Goal: Task Accomplishment & Management: Use online tool/utility

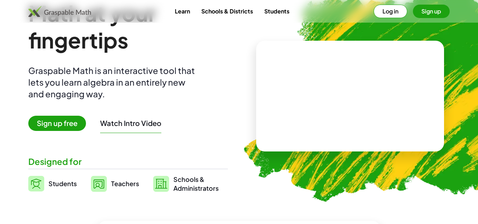
scroll to position [35, 0]
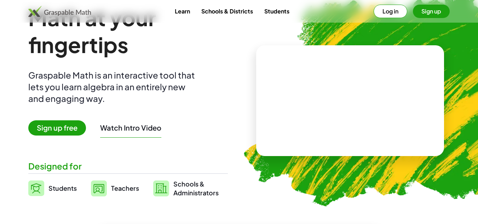
click at [50, 128] on span "Sign up free" at bounding box center [57, 127] width 58 height 15
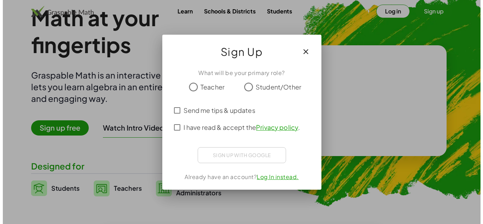
scroll to position [0, 0]
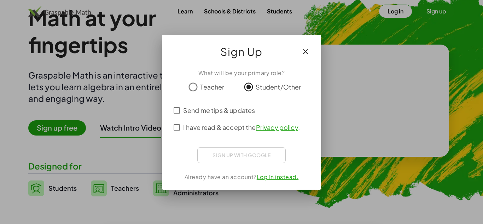
click at [224, 156] on div "Sign up with Google Iniciar sesión con Google Iniciar sesión con Google. Se abr…" at bounding box center [241, 155] width 88 height 16
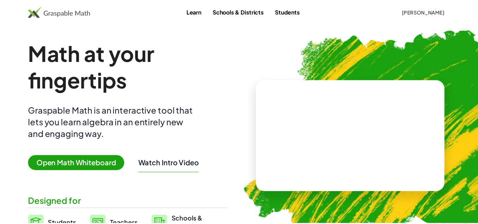
scroll to position [35, 0]
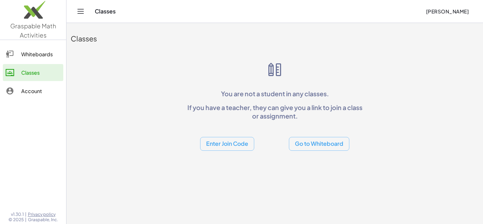
click at [49, 60] on link "Whiteboards" at bounding box center [33, 54] width 60 height 17
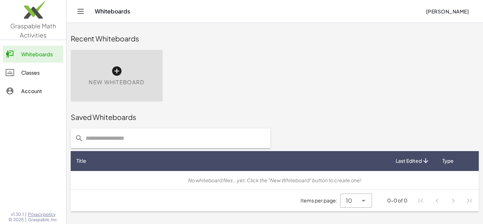
click at [32, 74] on div "Classes" at bounding box center [40, 72] width 39 height 8
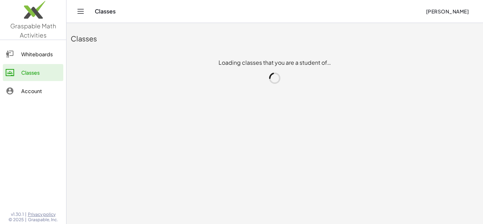
click at [35, 92] on div "Account" at bounding box center [40, 91] width 39 height 8
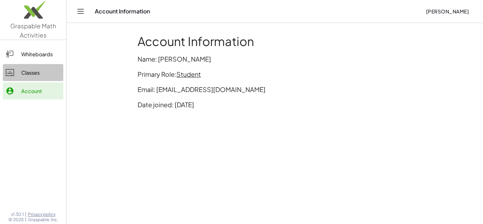
click at [33, 79] on link "Classes" at bounding box center [33, 72] width 60 height 17
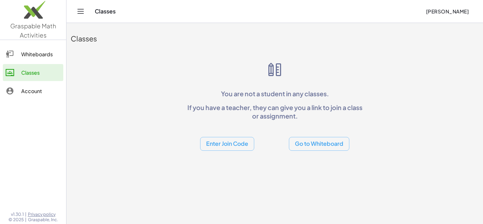
click at [34, 57] on div "Whiteboards" at bounding box center [40, 54] width 39 height 8
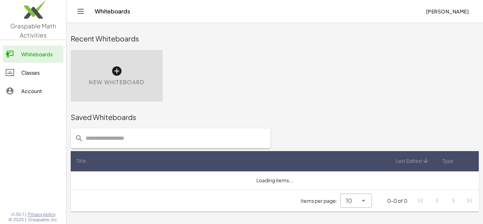
click at [83, 15] on icon "Toggle navigation" at bounding box center [80, 11] width 8 height 8
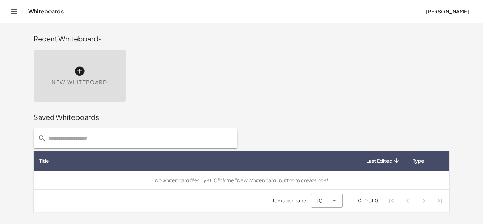
click at [12, 12] on icon "Toggle navigation" at bounding box center [14, 11] width 8 height 8
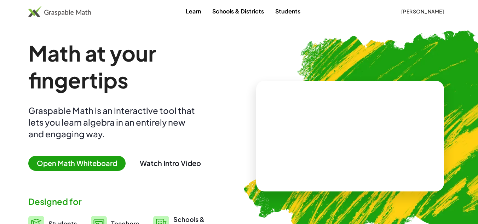
click at [289, 11] on link "Students" at bounding box center [287, 11] width 36 height 13
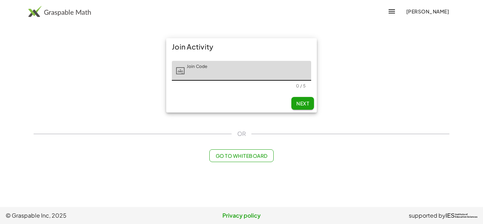
click at [229, 157] on span "Go to Whiteboard" at bounding box center [241, 155] width 52 height 6
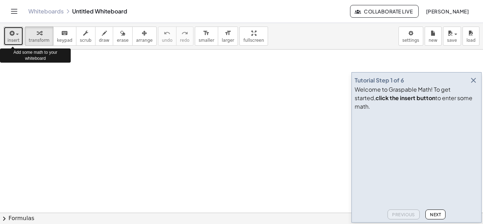
click at [15, 39] on span "insert" at bounding box center [13, 40] width 12 height 5
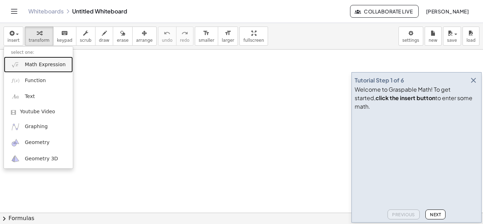
click at [38, 70] on link "Math Expression" at bounding box center [38, 65] width 69 height 16
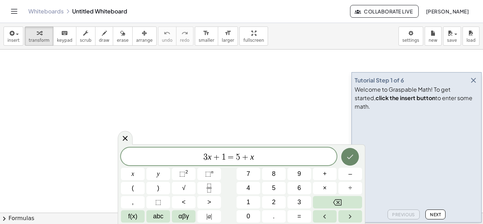
click at [348, 159] on icon "Done" at bounding box center [350, 156] width 8 height 8
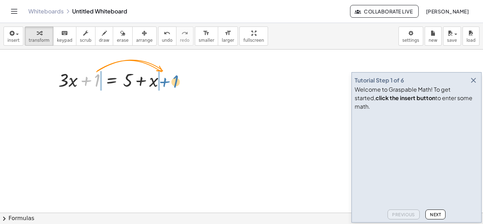
drag, startPoint x: 97, startPoint y: 81, endPoint x: 176, endPoint y: 82, distance: 79.2
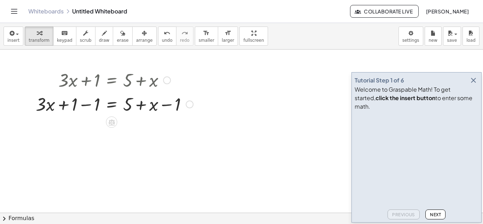
click at [81, 106] on div at bounding box center [114, 104] width 164 height 24
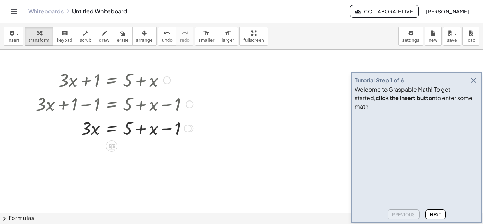
click at [131, 134] on div at bounding box center [114, 128] width 164 height 24
click at [126, 128] on div at bounding box center [114, 128] width 164 height 24
click at [176, 130] on div at bounding box center [114, 128] width 164 height 24
click at [128, 129] on div at bounding box center [114, 128] width 164 height 24
drag, startPoint x: 176, startPoint y: 130, endPoint x: 133, endPoint y: 128, distance: 43.9
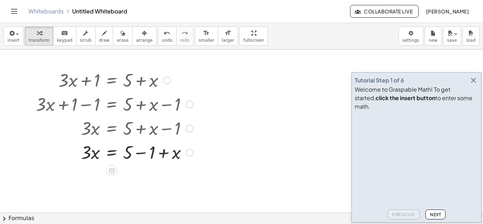
click at [140, 154] on div at bounding box center [114, 152] width 164 height 24
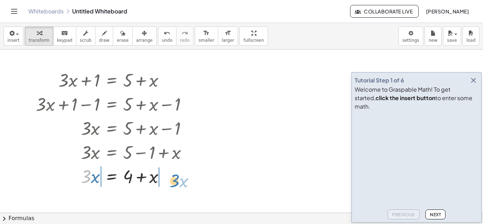
drag, startPoint x: 86, startPoint y: 178, endPoint x: 174, endPoint y: 182, distance: 88.5
click at [174, 182] on div at bounding box center [114, 176] width 164 height 24
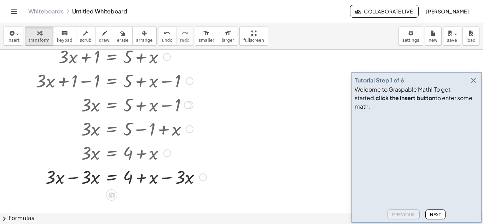
scroll to position [35, 0]
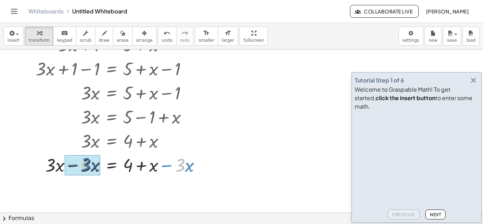
drag, startPoint x: 181, startPoint y: 167, endPoint x: 89, endPoint y: 167, distance: 91.6
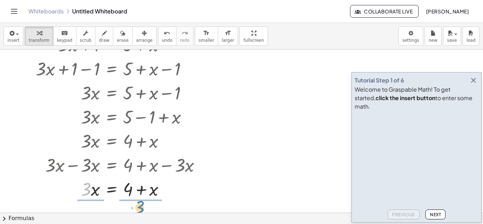
drag, startPoint x: 87, startPoint y: 193, endPoint x: 140, endPoint y: 211, distance: 56.4
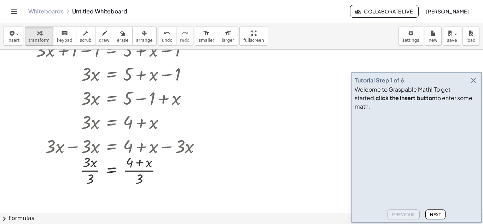
scroll to position [71, 0]
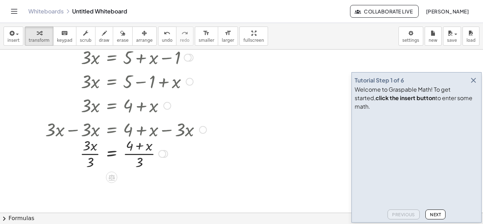
click at [93, 164] on div at bounding box center [121, 152] width 178 height 35
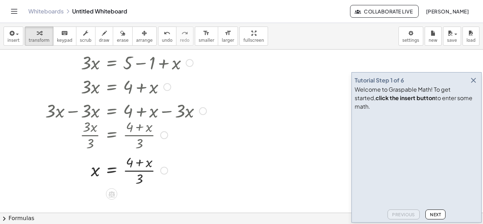
scroll to position [106, 0]
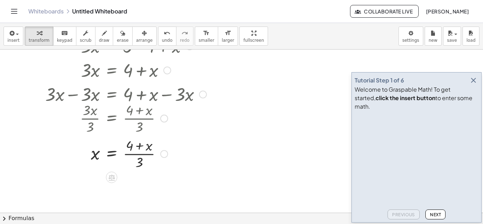
click at [138, 164] on div at bounding box center [121, 152] width 178 height 35
click at [141, 164] on div at bounding box center [121, 152] width 178 height 35
drag, startPoint x: 138, startPoint y: 162, endPoint x: 128, endPoint y: 156, distance: 12.4
click at [128, 156] on div at bounding box center [121, 152] width 178 height 35
click at [129, 147] on div at bounding box center [121, 152] width 178 height 35
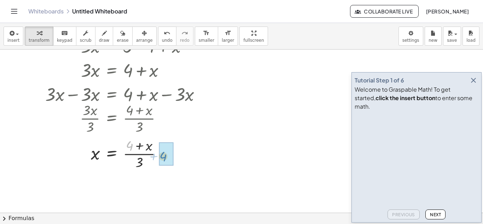
drag, startPoint x: 128, startPoint y: 147, endPoint x: 162, endPoint y: 158, distance: 35.7
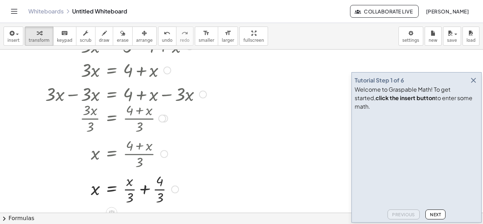
scroll to position [141, 0]
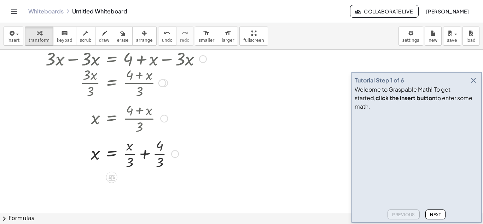
click at [161, 158] on div at bounding box center [121, 152] width 178 height 35
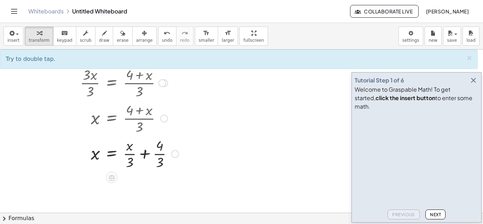
click at [162, 151] on div at bounding box center [121, 152] width 178 height 35
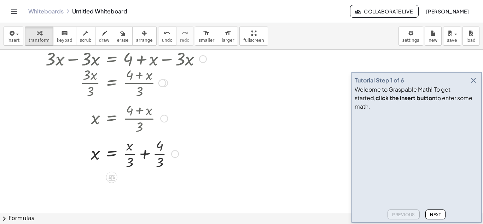
click at [162, 151] on div at bounding box center [121, 152] width 178 height 35
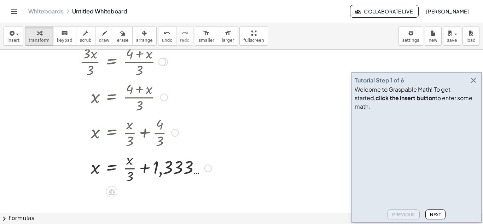
scroll to position [163, 0]
drag, startPoint x: 130, startPoint y: 175, endPoint x: 101, endPoint y: 176, distance: 29.0
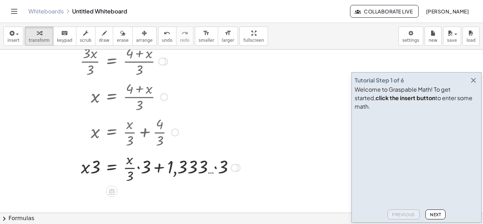
click at [128, 179] on div at bounding box center [137, 166] width 211 height 35
click at [147, 169] on div at bounding box center [137, 166] width 211 height 35
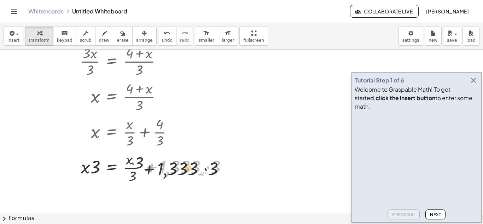
drag, startPoint x: 147, startPoint y: 169, endPoint x: 141, endPoint y: 172, distance: 6.3
click at [141, 172] on div at bounding box center [134, 166] width 204 height 35
click at [134, 173] on div at bounding box center [134, 166] width 204 height 35
click at [135, 165] on div at bounding box center [134, 166] width 204 height 35
click at [134, 177] on div at bounding box center [134, 166] width 204 height 35
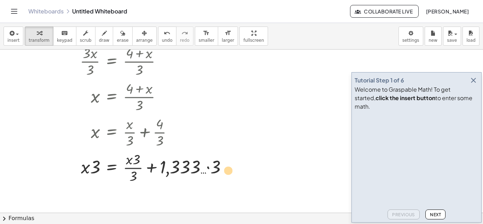
drag, startPoint x: 135, startPoint y: 162, endPoint x: 227, endPoint y: 172, distance: 92.5
click at [227, 172] on div at bounding box center [134, 166] width 204 height 35
drag, startPoint x: 136, startPoint y: 176, endPoint x: 232, endPoint y: 168, distance: 96.5
click at [232, 168] on div at bounding box center [134, 166] width 204 height 35
drag, startPoint x: 136, startPoint y: 174, endPoint x: 130, endPoint y: 165, distance: 10.3
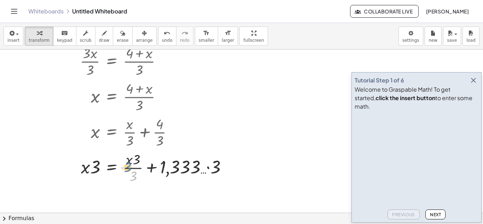
click at [130, 165] on div at bounding box center [134, 166] width 204 height 35
drag, startPoint x: 134, startPoint y: 178, endPoint x: 124, endPoint y: 167, distance: 14.5
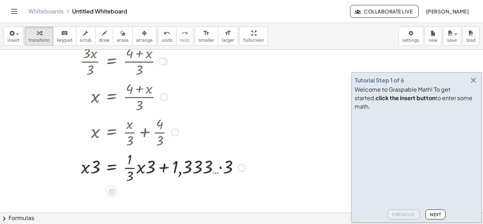
click at [130, 178] on div at bounding box center [140, 166] width 216 height 35
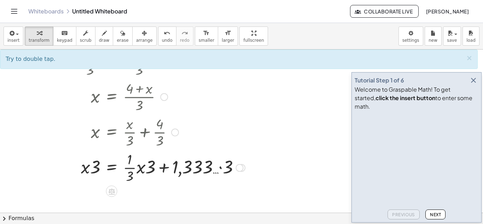
click at [130, 175] on div at bounding box center [140, 166] width 216 height 35
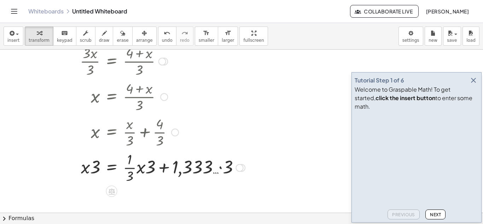
click at [130, 175] on div at bounding box center [140, 166] width 216 height 35
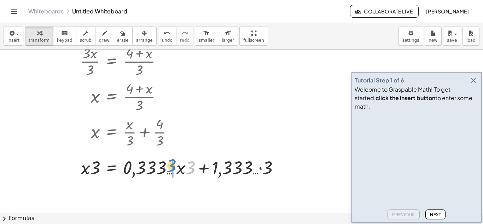
drag, startPoint x: 190, startPoint y: 170, endPoint x: 171, endPoint y: 168, distance: 19.2
click at [171, 168] on div at bounding box center [160, 167] width 256 height 24
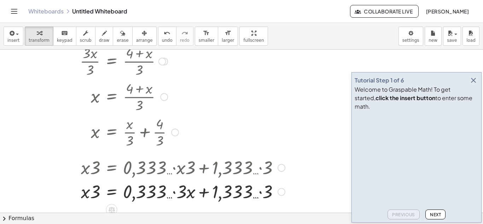
click at [157, 169] on div at bounding box center [160, 167] width 256 height 24
click at [157, 194] on div at bounding box center [160, 191] width 256 height 24
click at [178, 196] on div at bounding box center [160, 191] width 256 height 24
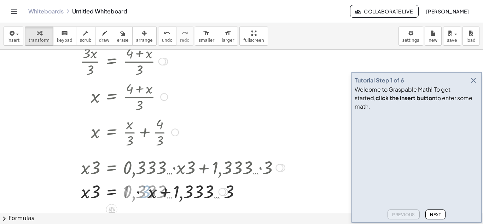
click at [164, 195] on div at bounding box center [160, 191] width 256 height 24
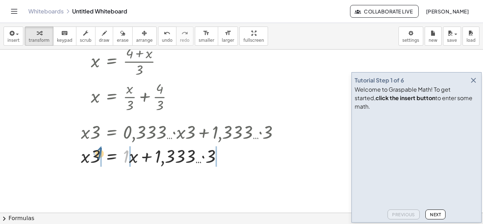
drag, startPoint x: 127, startPoint y: 160, endPoint x: 100, endPoint y: 157, distance: 27.1
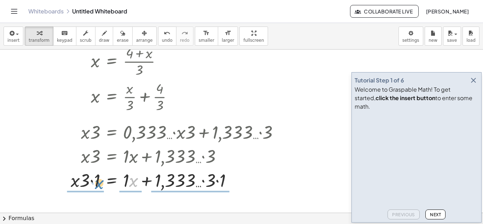
drag, startPoint x: 136, startPoint y: 182, endPoint x: 101, endPoint y: 185, distance: 34.4
click at [101, 185] on div at bounding box center [160, 180] width 256 height 24
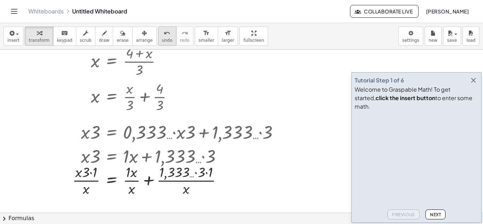
click at [162, 41] on span "undo" at bounding box center [167, 40] width 11 height 5
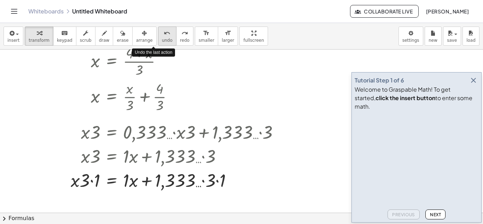
click at [162, 41] on span "undo" at bounding box center [167, 40] width 11 height 5
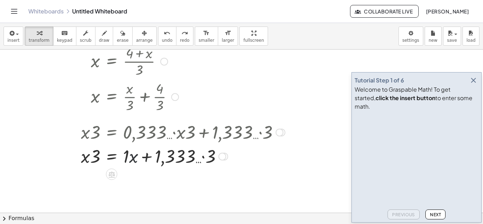
click at [135, 158] on div at bounding box center [155, 156] width 226 height 24
click at [135, 158] on div at bounding box center [160, 156] width 256 height 24
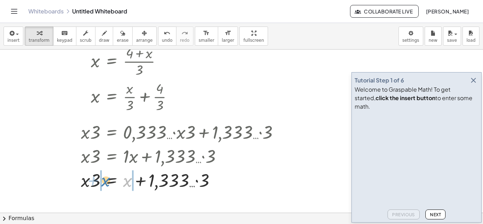
drag, startPoint x: 128, startPoint y: 182, endPoint x: 107, endPoint y: 182, distance: 20.9
click at [107, 182] on div at bounding box center [160, 180] width 256 height 24
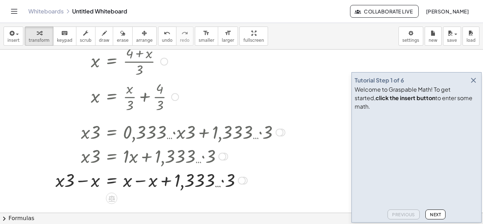
click at [139, 183] on div at bounding box center [160, 180] width 256 height 24
click at [179, 184] on div at bounding box center [160, 180] width 256 height 24
click at [94, 184] on div at bounding box center [160, 180] width 256 height 24
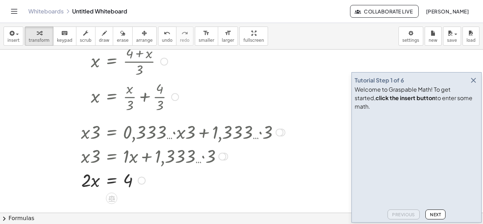
scroll to position [234, 0]
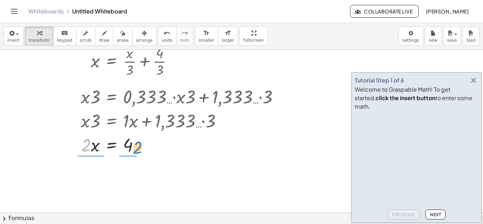
drag, startPoint x: 87, startPoint y: 146, endPoint x: 138, endPoint y: 148, distance: 51.0
click at [138, 148] on div at bounding box center [160, 144] width 256 height 24
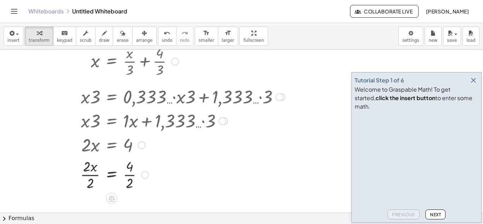
click at [132, 183] on div at bounding box center [160, 173] width 256 height 35
click at [90, 181] on div at bounding box center [160, 173] width 256 height 35
click at [90, 181] on div at bounding box center [160, 174] width 256 height 23
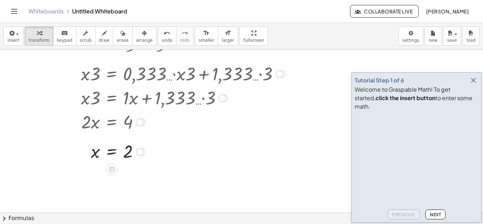
scroll to position [269, 0]
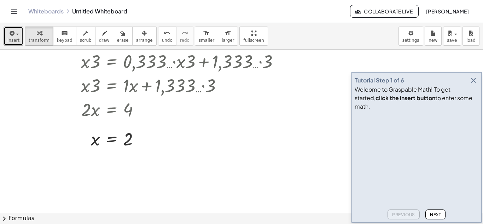
click at [9, 37] on icon "button" at bounding box center [11, 33] width 6 height 8
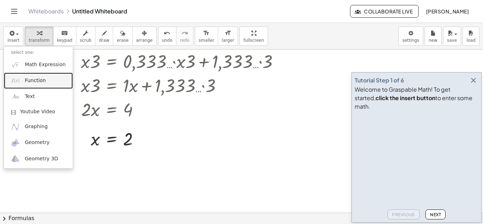
click at [41, 86] on link "Function" at bounding box center [38, 80] width 69 height 16
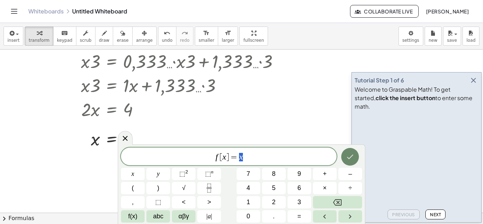
click at [349, 163] on button "Done" at bounding box center [350, 157] width 18 height 18
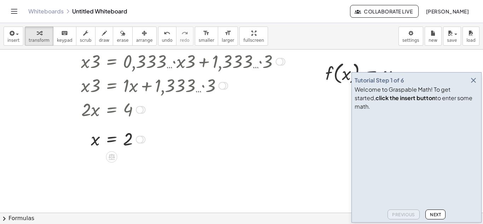
drag, startPoint x: 234, startPoint y: 89, endPoint x: 179, endPoint y: 91, distance: 55.2
click at [179, 91] on div at bounding box center [163, 85] width 262 height 24
drag, startPoint x: 305, startPoint y: 98, endPoint x: 254, endPoint y: 118, distance: 54.4
click at [254, 118] on div "+ · 3 · x + 1 = + 5 + x + · 3 · x + 1 − 1 = + 5 + x − 1 + · 3 · x + 0 = + 5 + x…" at bounding box center [241, 24] width 483 height 489
click at [432, 214] on span "Next" at bounding box center [435, 214] width 11 height 5
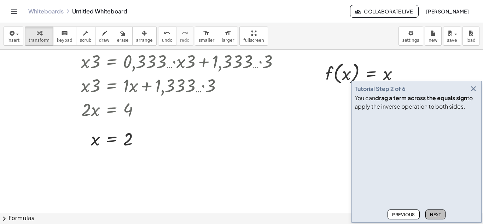
click at [425, 215] on button "Next" at bounding box center [435, 214] width 20 height 10
click at [427, 216] on button "Next" at bounding box center [435, 214] width 20 height 10
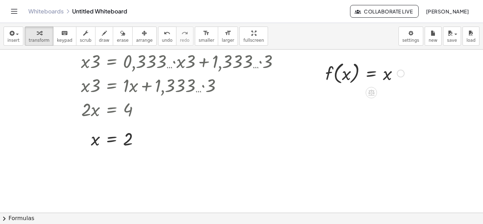
click at [371, 72] on div at bounding box center [365, 72] width 86 height 27
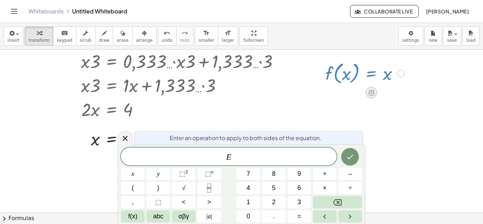
click at [376, 94] on div at bounding box center [371, 92] width 11 height 11
click at [384, 112] on div at bounding box center [241, 24] width 483 height 489
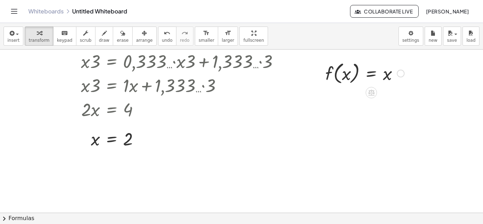
click at [346, 75] on div at bounding box center [365, 72] width 86 height 27
drag, startPoint x: 385, startPoint y: 77, endPoint x: 359, endPoint y: 73, distance: 26.8
click at [359, 73] on div at bounding box center [365, 72] width 86 height 27
click at [369, 93] on icon at bounding box center [371, 93] width 6 height 6
click at [427, 73] on div at bounding box center [424, 74] width 8 height 8
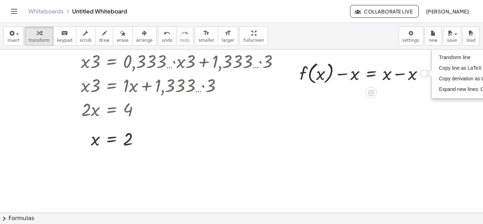
click at [394, 75] on div at bounding box center [364, 72] width 137 height 27
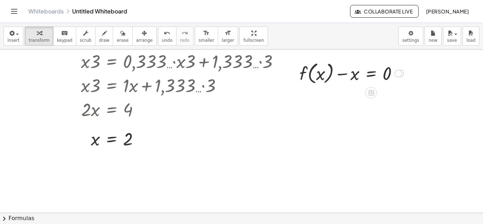
click at [343, 75] on div at bounding box center [351, 72] width 111 height 27
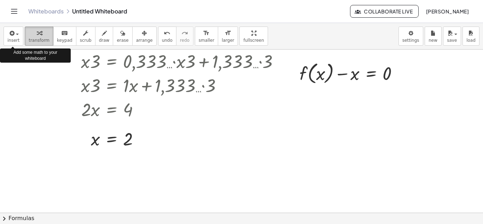
click at [25, 34] on button "transform" at bounding box center [39, 36] width 29 height 19
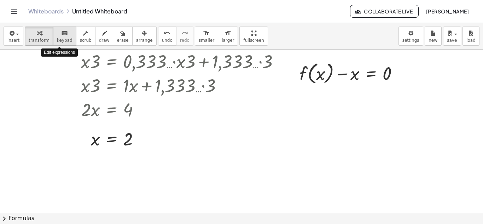
click at [65, 36] on div "keyboard" at bounding box center [65, 33] width 16 height 8
click at [62, 42] on span "keypad" at bounding box center [65, 40] width 16 height 5
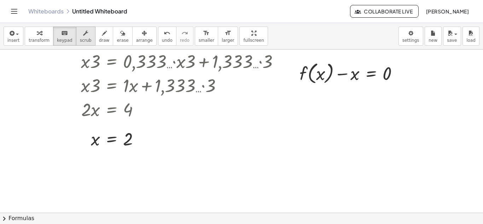
click at [80, 40] on span "scrub" at bounding box center [86, 40] width 12 height 5
click at [41, 39] on span "transform" at bounding box center [39, 40] width 21 height 5
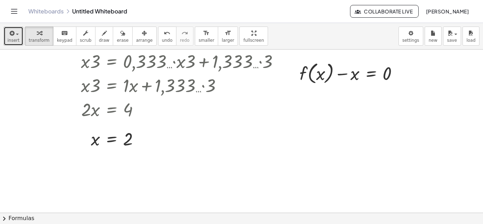
click at [19, 39] on button "insert" at bounding box center [14, 36] width 20 height 19
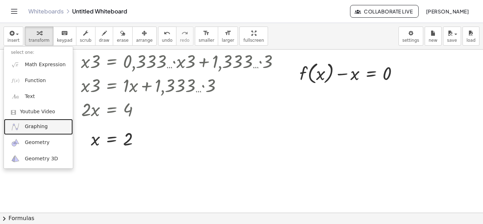
click at [32, 124] on span "Graphing" at bounding box center [36, 126] width 23 height 7
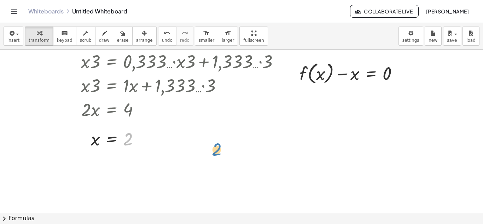
drag, startPoint x: 197, startPoint y: 138, endPoint x: 179, endPoint y: 121, distance: 24.8
drag, startPoint x: 215, startPoint y: 137, endPoint x: 261, endPoint y: 143, distance: 46.3
click at [261, 143] on div at bounding box center [161, 138] width 256 height 23
click at [16, 38] on span "insert" at bounding box center [13, 40] width 12 height 5
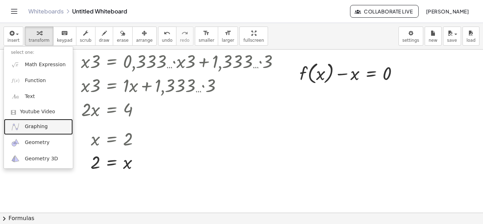
click at [30, 124] on span "Graphing" at bounding box center [36, 126] width 23 height 7
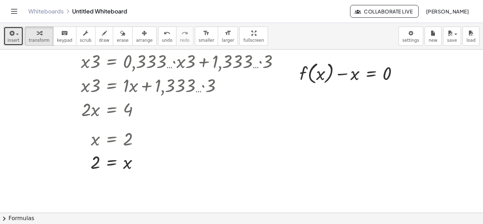
click at [10, 40] on span "insert" at bounding box center [13, 40] width 12 height 5
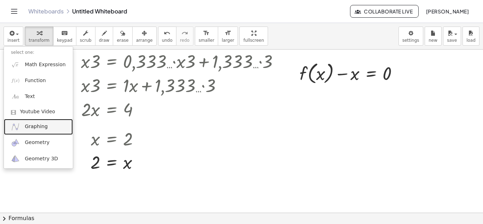
click at [36, 129] on span "Graphing" at bounding box center [36, 126] width 23 height 7
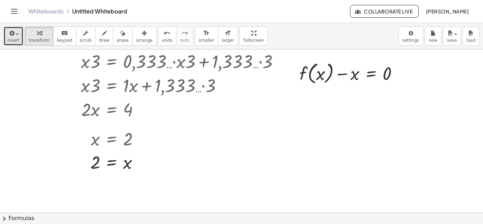
click at [16, 45] on button "insert" at bounding box center [14, 36] width 20 height 19
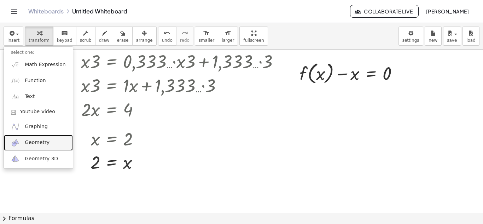
click at [37, 144] on span "Geometry" at bounding box center [37, 142] width 25 height 7
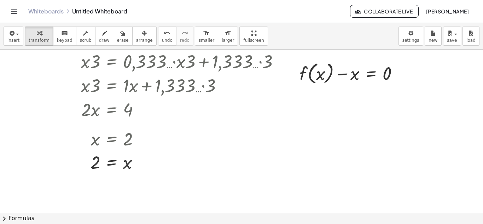
drag, startPoint x: 37, startPoint y: 144, endPoint x: 92, endPoint y: 192, distance: 72.9
click at [92, 192] on div "+ · 3 · x + 1 = + 5 + x + · 3 · x + 1 − 1 = + 5 + x − 1 + · 3 · x + 0 = + 5 + x…" at bounding box center [241, 24] width 483 height 489
drag, startPoint x: 271, startPoint y: 157, endPoint x: 356, endPoint y: 135, distance: 87.7
click at [356, 135] on div "+ · 3 · x + 1 = + 5 + x + · 3 · x + 1 − 1 = + 5 + x − 1 + · 3 · x + 0 = + 5 + x…" at bounding box center [241, 24] width 483 height 489
click at [17, 32] on div "button" at bounding box center [13, 33] width 12 height 8
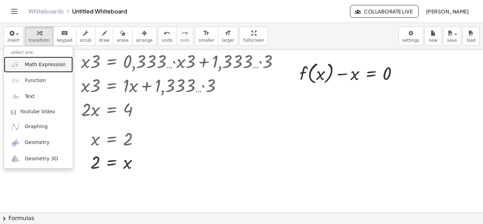
click at [23, 67] on link "Math Expression" at bounding box center [38, 65] width 69 height 16
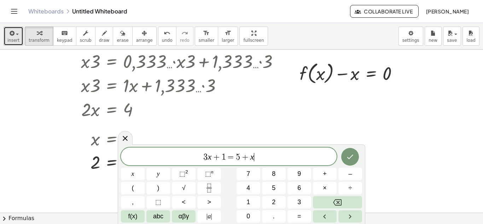
click at [16, 40] on span "insert" at bounding box center [13, 40] width 12 height 5
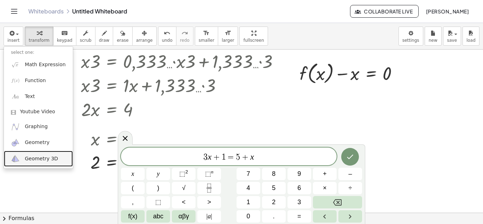
click at [31, 162] on span "Geometry 3D" at bounding box center [41, 158] width 33 height 7
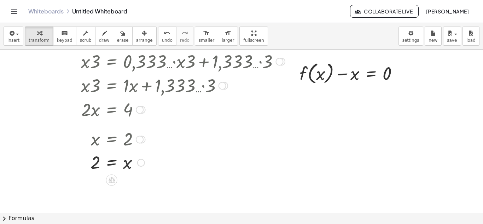
scroll to position [0, 0]
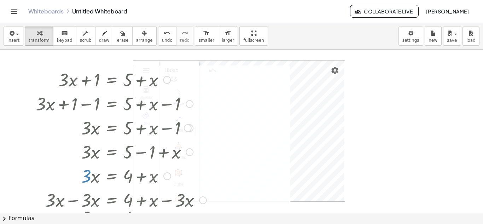
drag, startPoint x: 290, startPoint y: 151, endPoint x: 288, endPoint y: 117, distance: 34.0
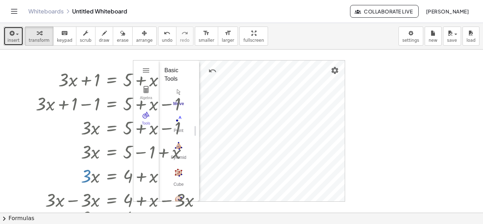
click at [16, 33] on div "button" at bounding box center [13, 33] width 12 height 8
